Goal: Register for event/course

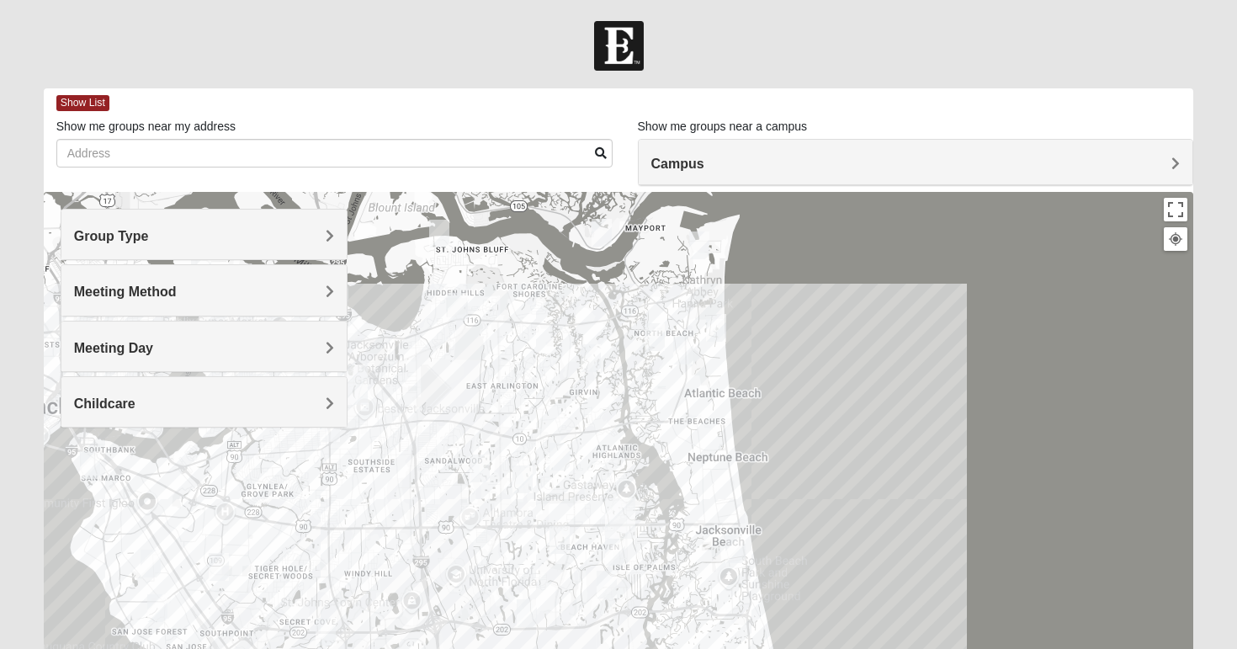
click at [703, 162] on span "Campus" at bounding box center [678, 164] width 53 height 14
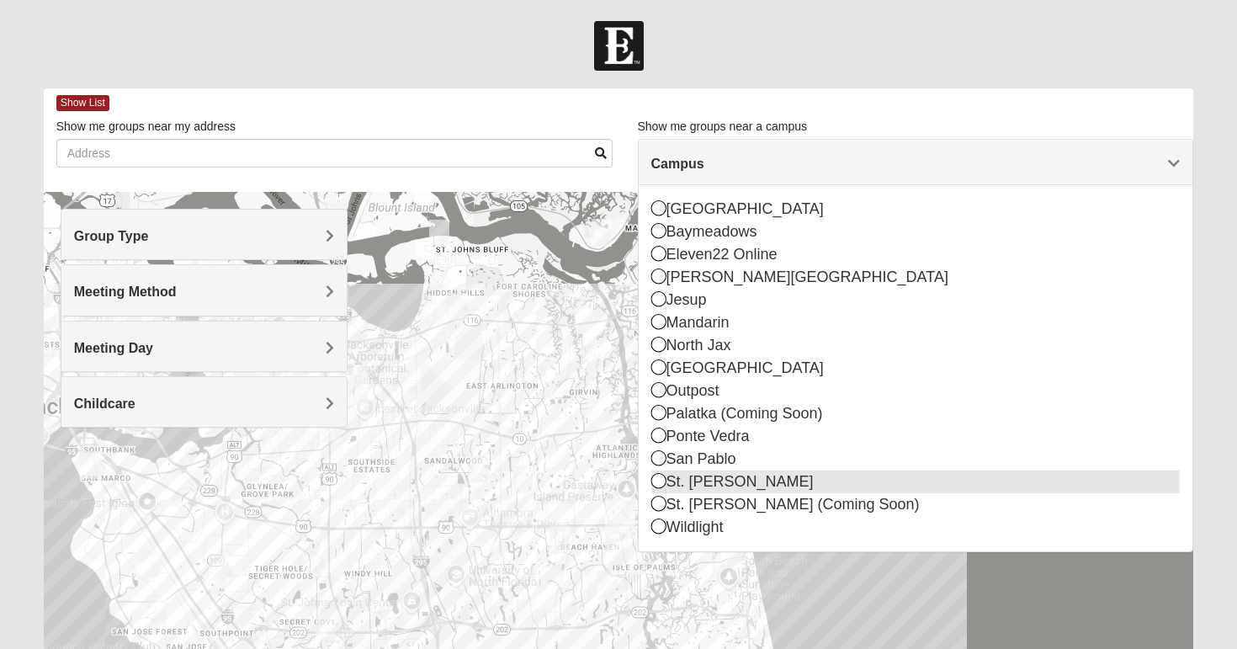
click at [663, 482] on icon at bounding box center [659, 480] width 15 height 15
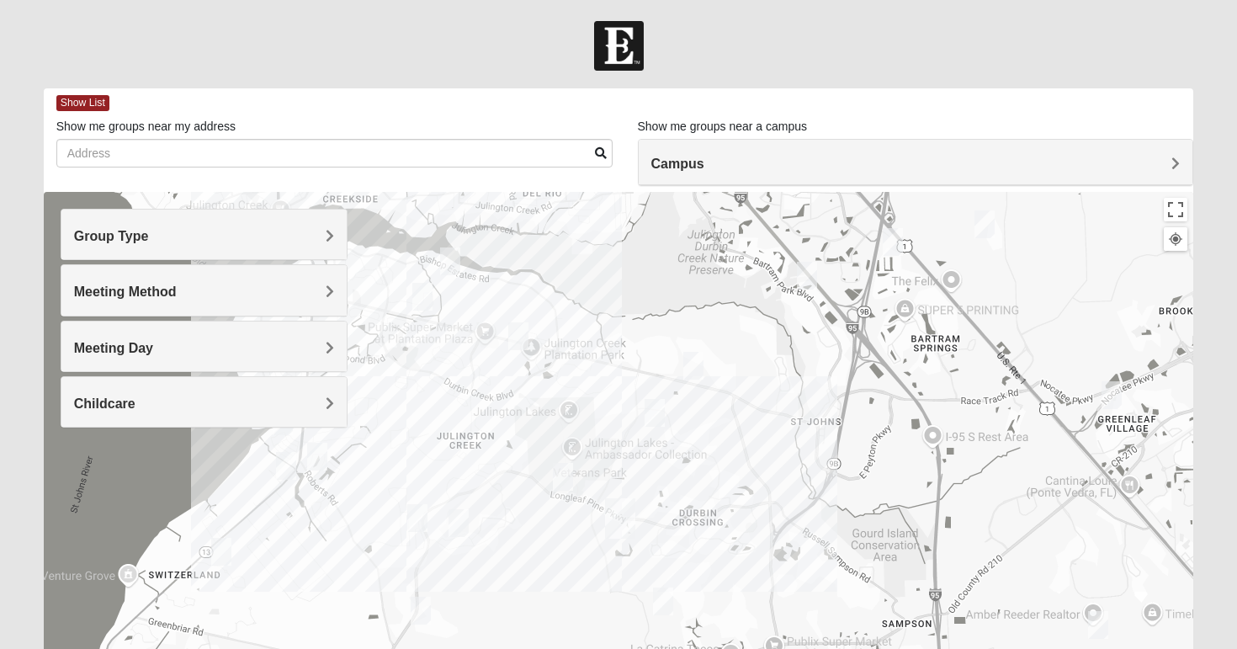
click at [450, 258] on img "Womens Rippa 32259" at bounding box center [450, 261] width 20 height 28
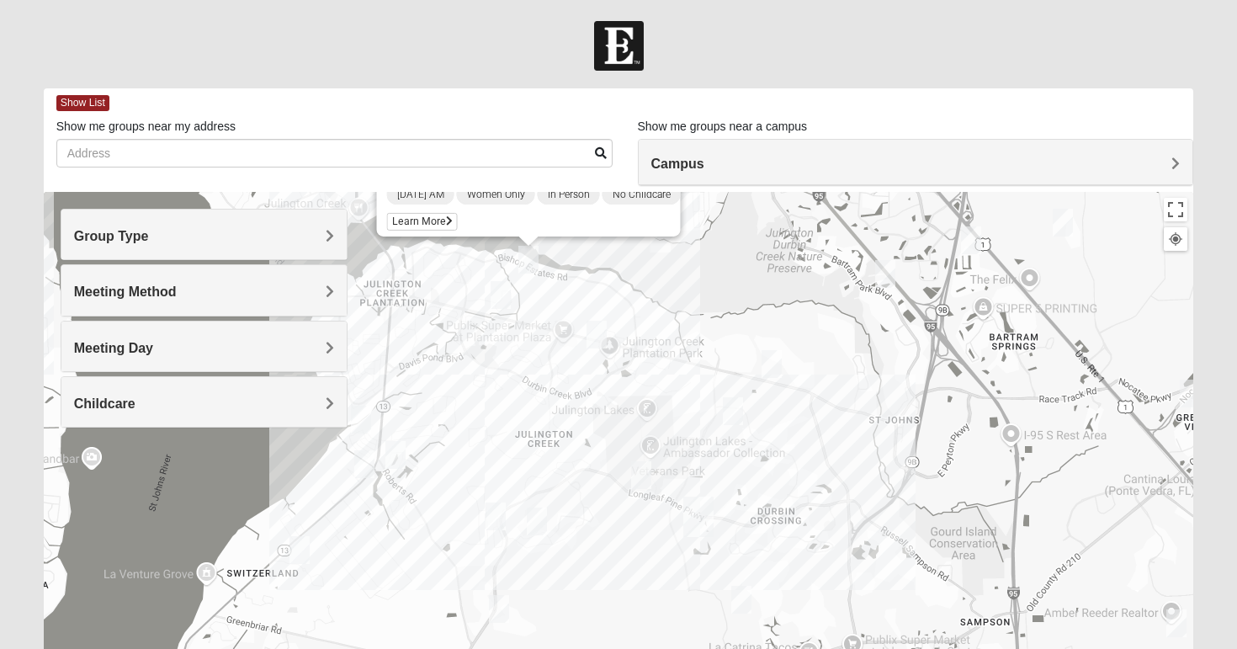
drag, startPoint x: 436, startPoint y: 417, endPoint x: 518, endPoint y: 310, distance: 134.5
click at [518, 310] on div "Womens Rippa 32259 [DATE] AM Women Only In Person No Childcare Learn More" at bounding box center [619, 528] width 1151 height 673
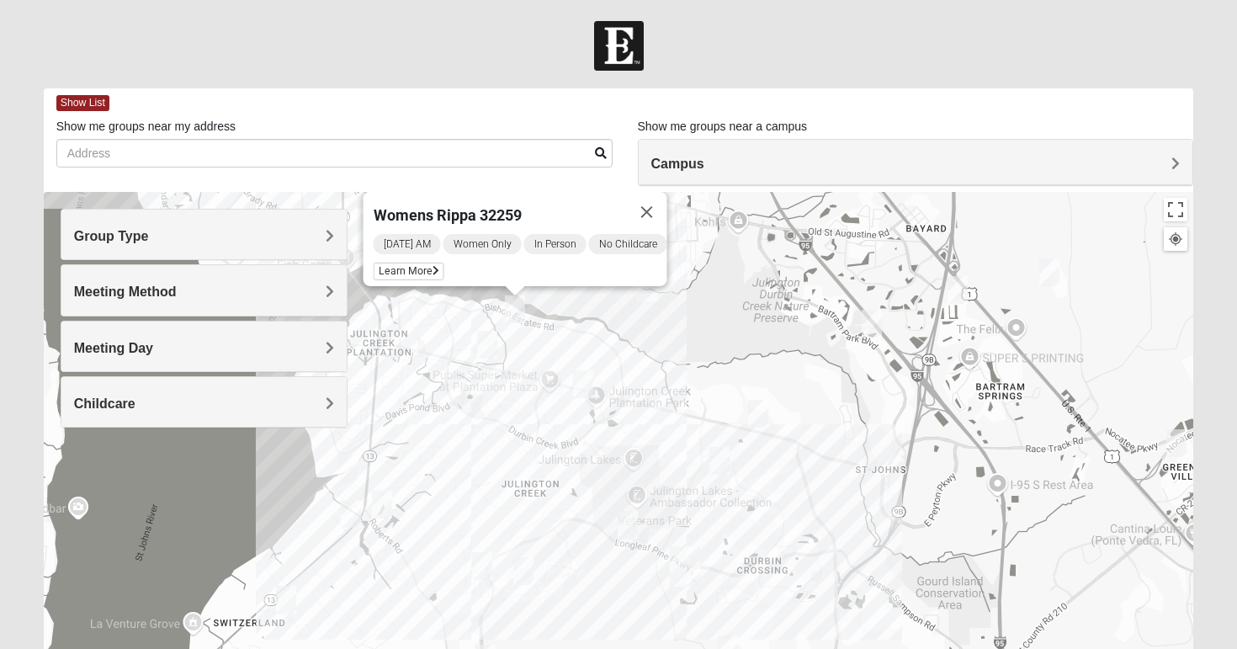
drag, startPoint x: 776, startPoint y: 278, endPoint x: 760, endPoint y: 327, distance: 52.2
click at [760, 327] on div "Womens Rippa 32259 [DATE] AM Women Only In Person No Childcare Learn More" at bounding box center [619, 528] width 1151 height 673
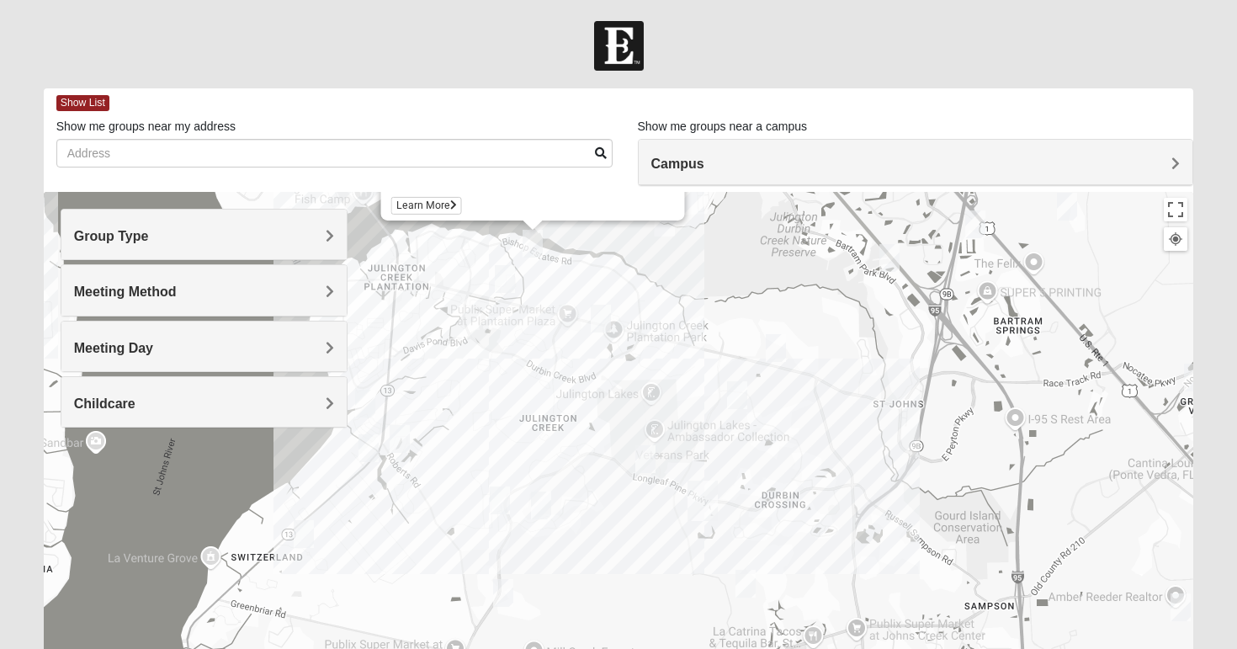
drag, startPoint x: 613, startPoint y: 549, endPoint x: 633, endPoint y: 471, distance: 80.8
click at [633, 471] on div "Womens Rippa 32259 [DATE] AM Women Only In Person No Childcare Learn More" at bounding box center [619, 528] width 1151 height 673
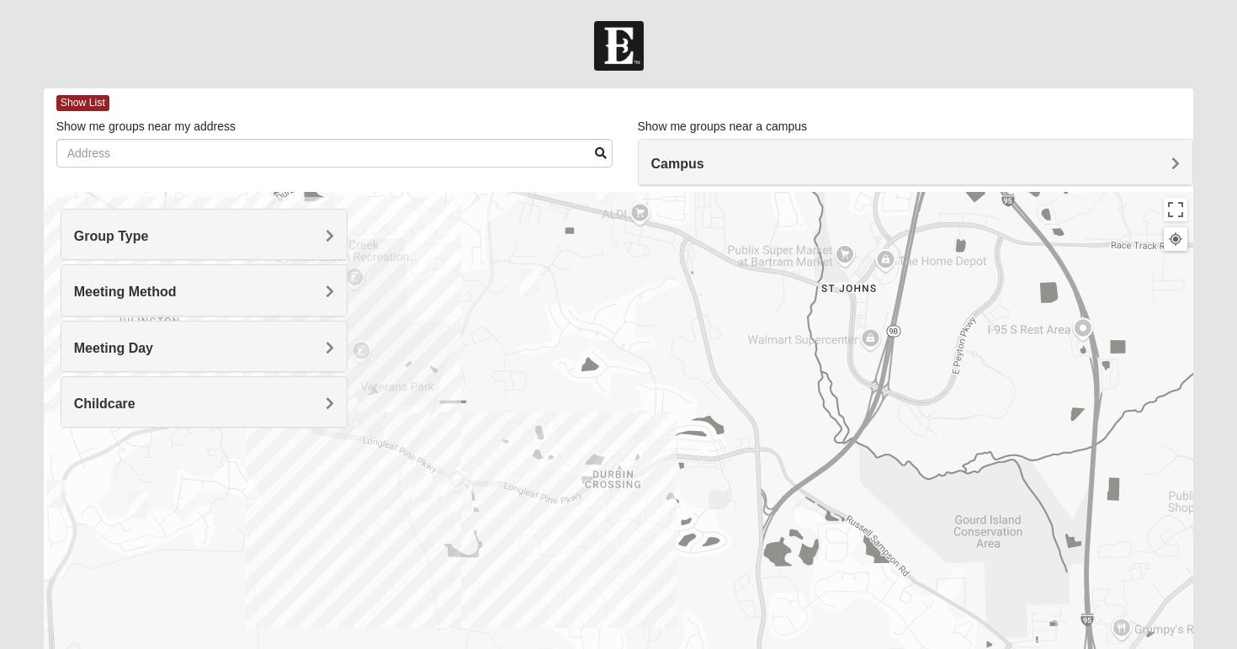
click at [653, 543] on div "Womens Rippa 32259 [DATE] AM Women Only In Person No Childcare Learn More" at bounding box center [619, 528] width 1151 height 673
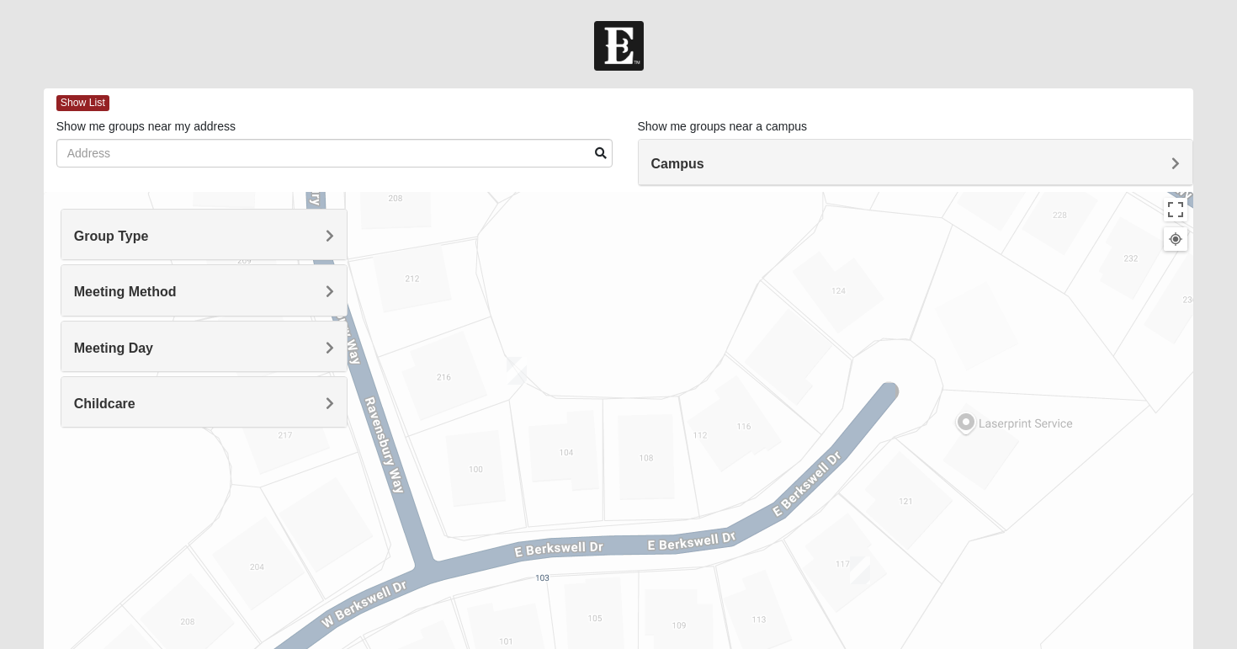
click at [514, 366] on img "Womens Pline 32259" at bounding box center [517, 371] width 20 height 28
click at [858, 569] on img "Mixed Pline/Wednesday 32259" at bounding box center [860, 570] width 20 height 28
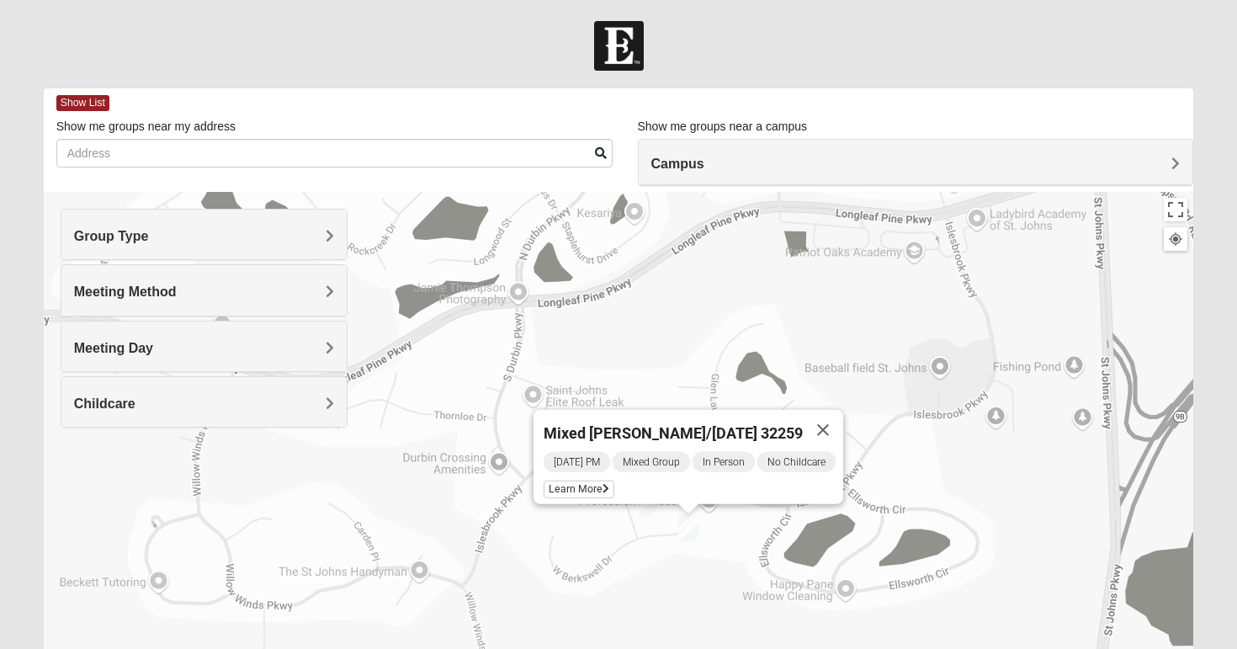
drag, startPoint x: 465, startPoint y: 515, endPoint x: 558, endPoint y: 550, distance: 98.8
click at [558, 550] on div "Mixed [PERSON_NAME]/[DATE] 32259 [DATE] PM Mixed Group In Person No Childcare L…" at bounding box center [619, 528] width 1151 height 673
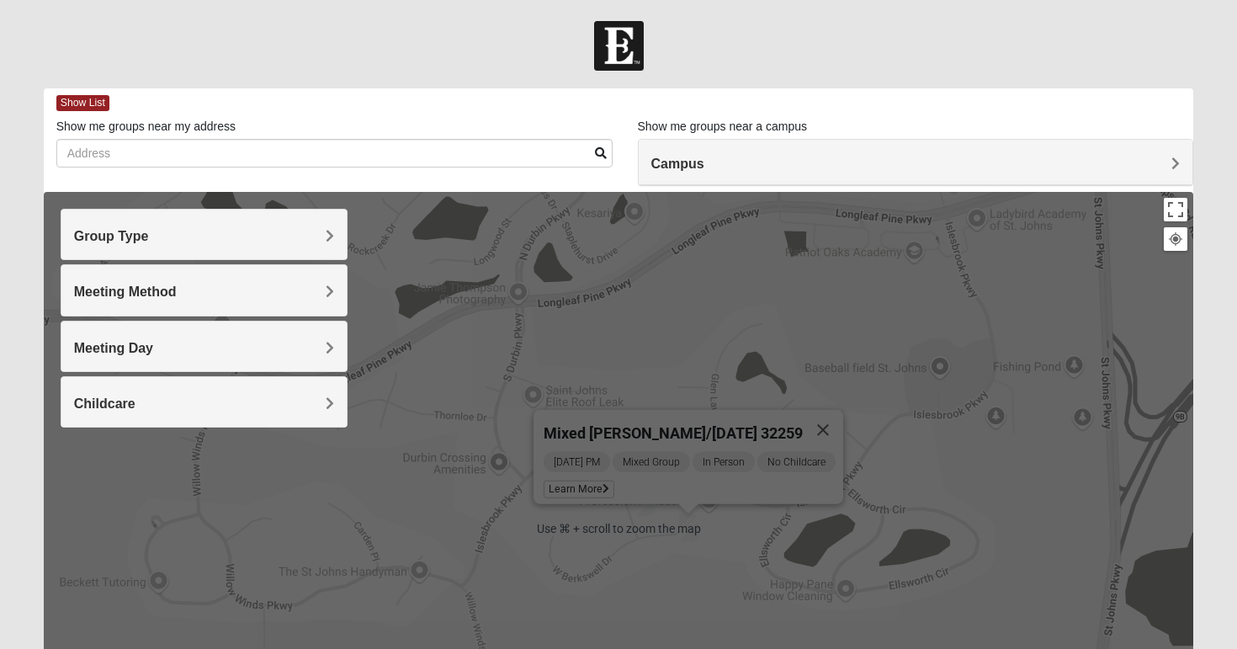
scroll to position [3, 0]
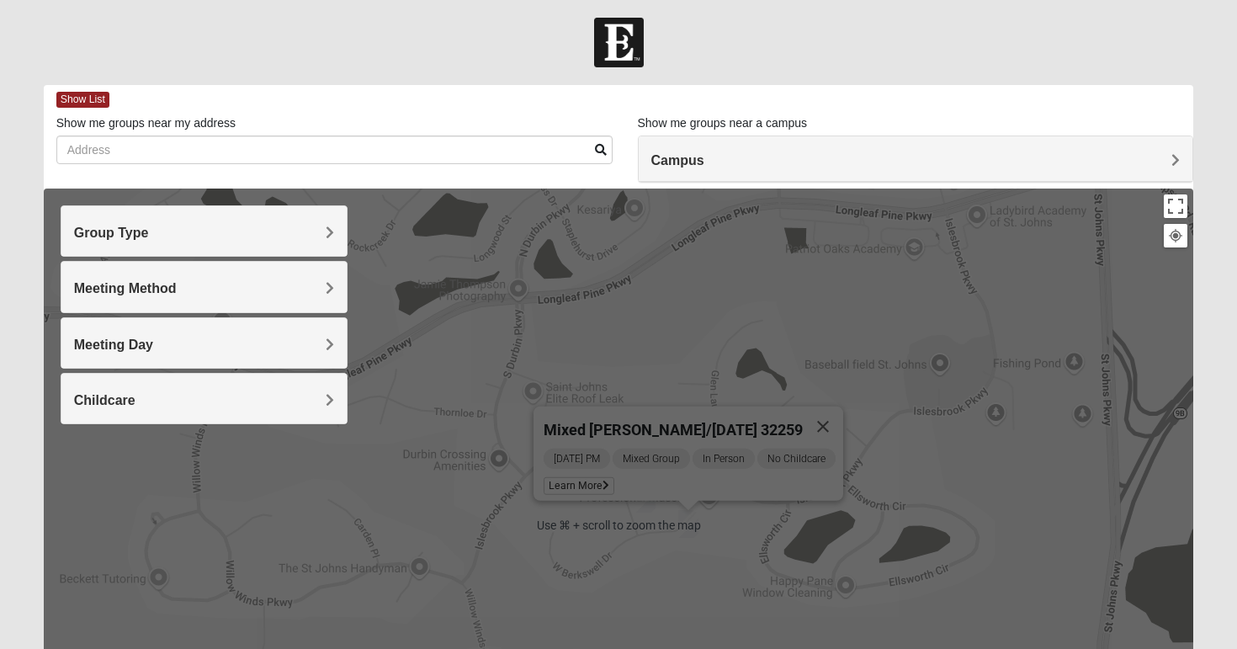
click at [541, 538] on div "Mixed [PERSON_NAME]/[DATE] 32259 [DATE] PM Mixed Group In Person No Childcare L…" at bounding box center [619, 525] width 1151 height 673
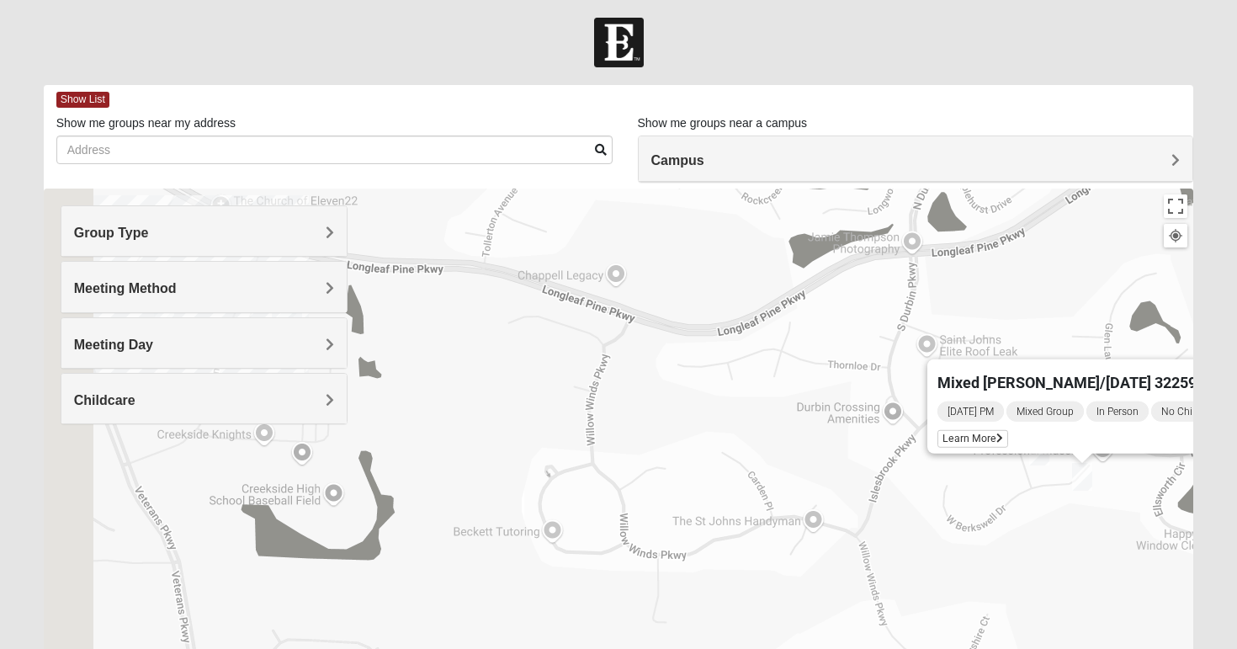
drag, startPoint x: 449, startPoint y: 543, endPoint x: 846, endPoint y: 496, distance: 400.1
click at [846, 497] on div "Mixed [PERSON_NAME]/[DATE] 32259 [DATE] PM Mixed Group In Person No Childcare L…" at bounding box center [619, 525] width 1151 height 673
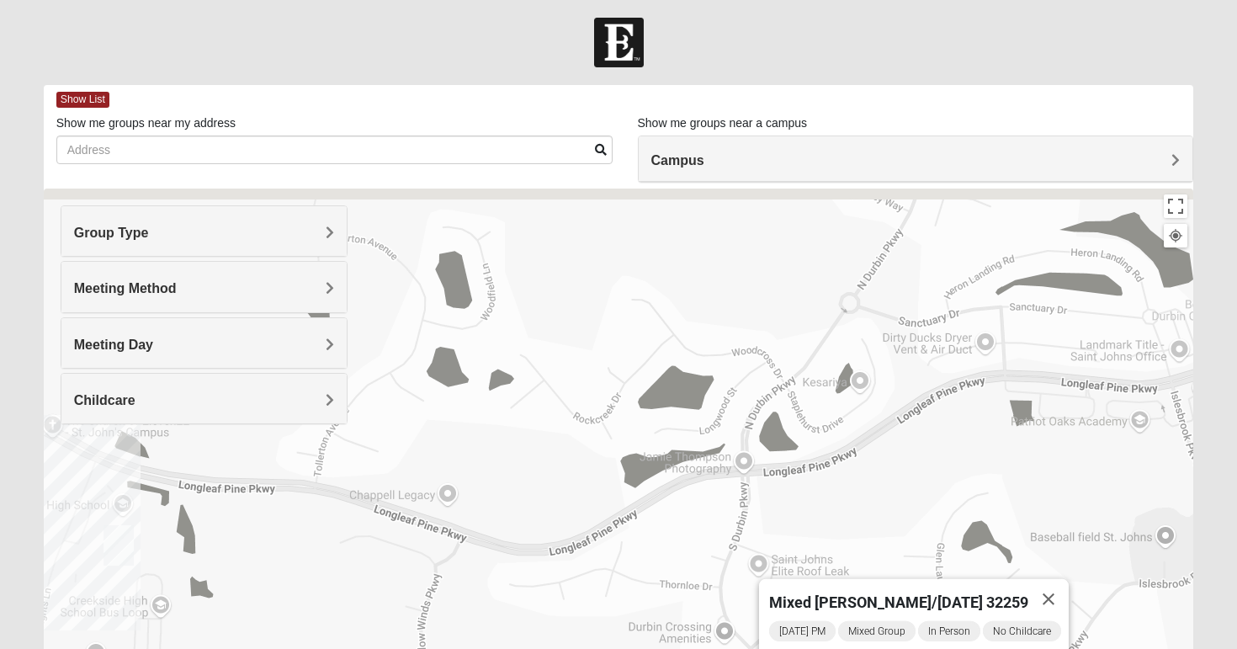
drag, startPoint x: 746, startPoint y: 463, endPoint x: 573, endPoint y: 686, distance: 282.0
click at [573, 648] on html "Log In Find A Group Error Show List Loading Groups" at bounding box center [618, 460] width 1237 height 927
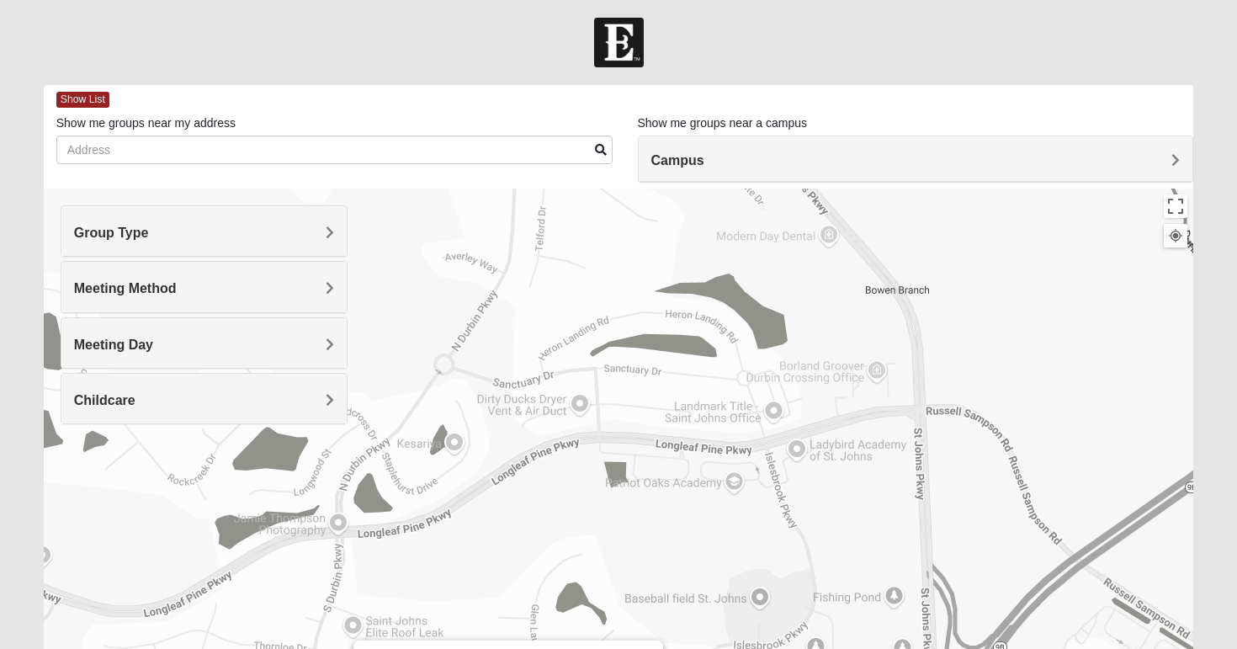
drag, startPoint x: 971, startPoint y: 450, endPoint x: 564, endPoint y: 509, distance: 410.8
click at [564, 509] on div "Mixed [PERSON_NAME]/[DATE] 32259 [DATE] PM Mixed Group In Person No Childcare L…" at bounding box center [619, 525] width 1151 height 673
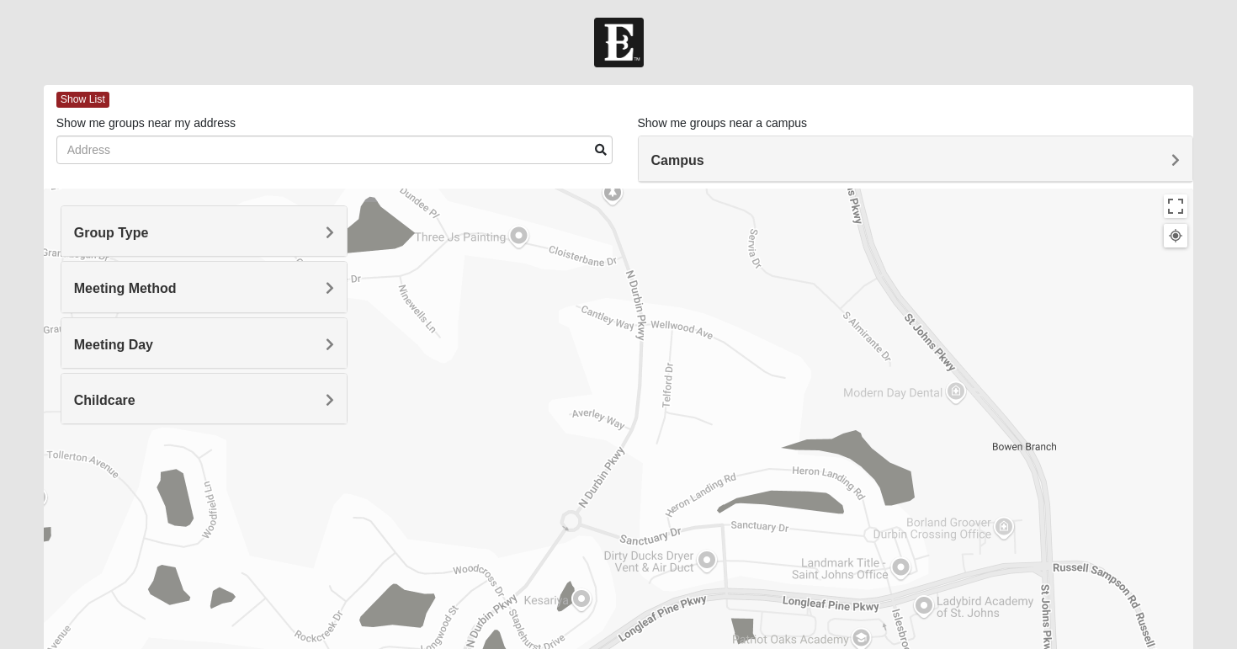
drag, startPoint x: 755, startPoint y: 391, endPoint x: 883, endPoint y: 550, distance: 203.5
click at [883, 551] on div "Mixed [PERSON_NAME]/[DATE] 32259 [DATE] PM Mixed Group In Person No Childcare L…" at bounding box center [619, 525] width 1151 height 673
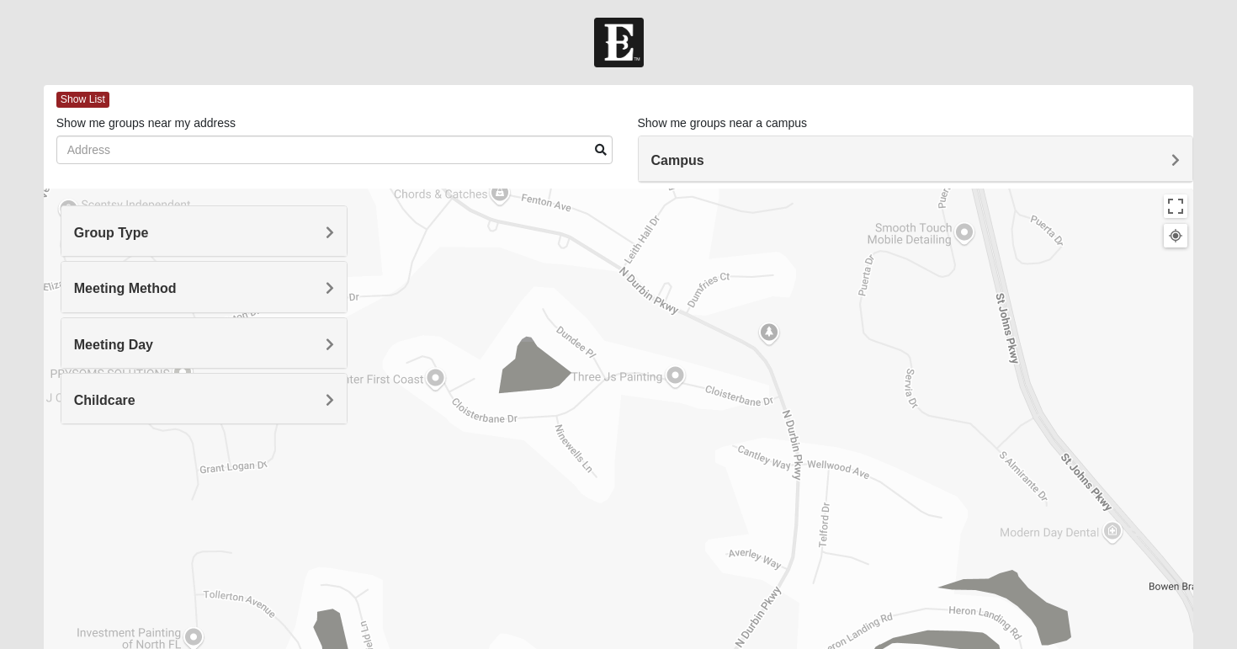
drag, startPoint x: 678, startPoint y: 455, endPoint x: 836, endPoint y: 596, distance: 211.0
click at [836, 598] on div "Mixed [PERSON_NAME]/[DATE] 32259 [DATE] PM Mixed Group In Person No Childcare L…" at bounding box center [619, 525] width 1151 height 673
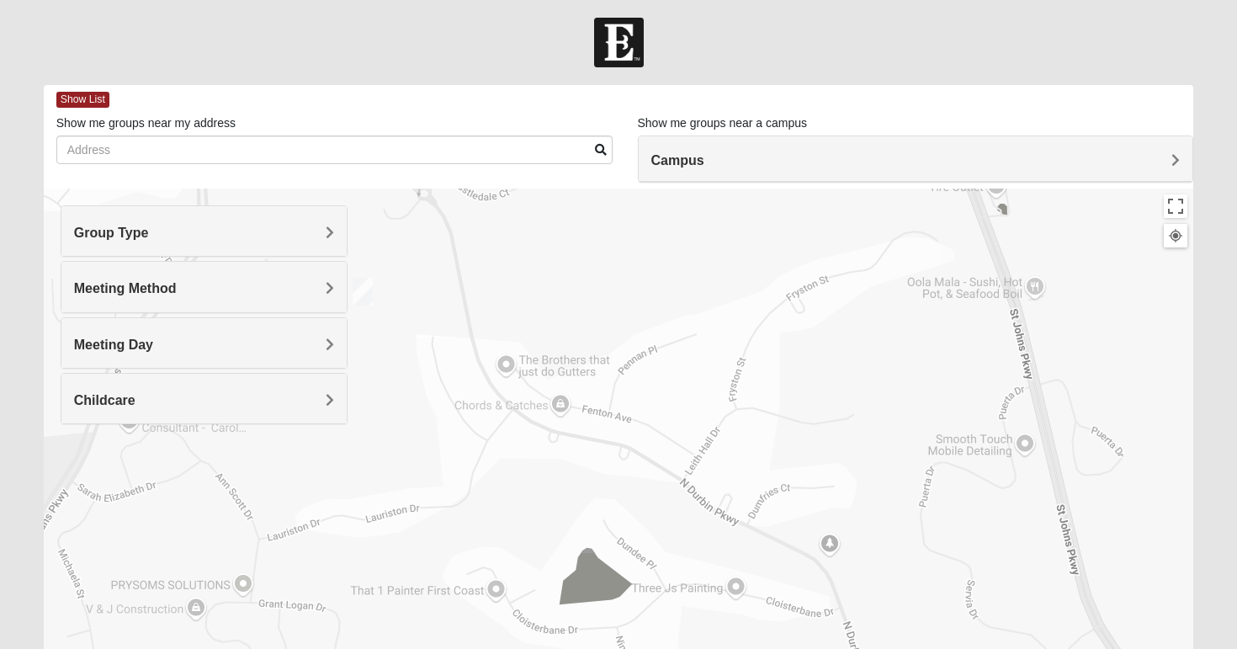
drag, startPoint x: 780, startPoint y: 420, endPoint x: 841, endPoint y: 635, distance: 223.0
click at [841, 635] on div "Mixed [PERSON_NAME]/[DATE] 32259 [DATE] PM Mixed Group In Person No Childcare L…" at bounding box center [619, 525] width 1151 height 673
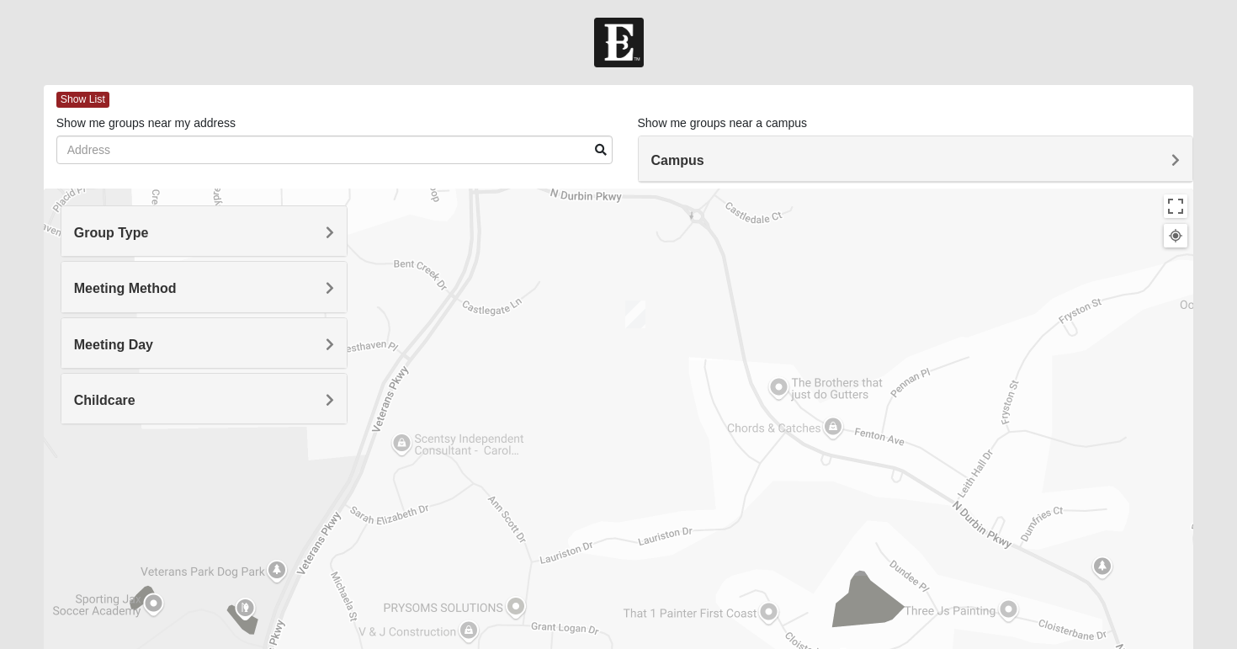
drag, startPoint x: 447, startPoint y: 419, endPoint x: 722, endPoint y: 443, distance: 276.3
click at [722, 443] on div "Mixed [PERSON_NAME]/[DATE] 32259 [DATE] PM Mixed Group In Person No Childcare L…" at bounding box center [619, 525] width 1151 height 673
